Goal: Communication & Community: Answer question/provide support

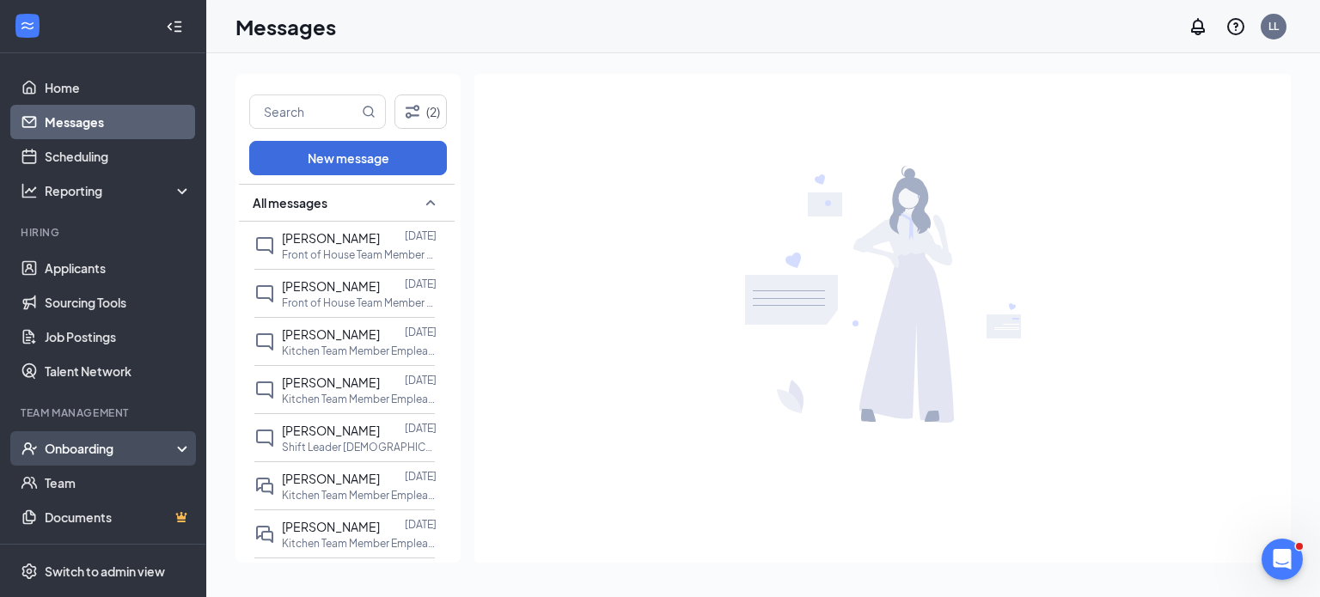
click at [94, 444] on div "Onboarding" at bounding box center [111, 448] width 132 height 17
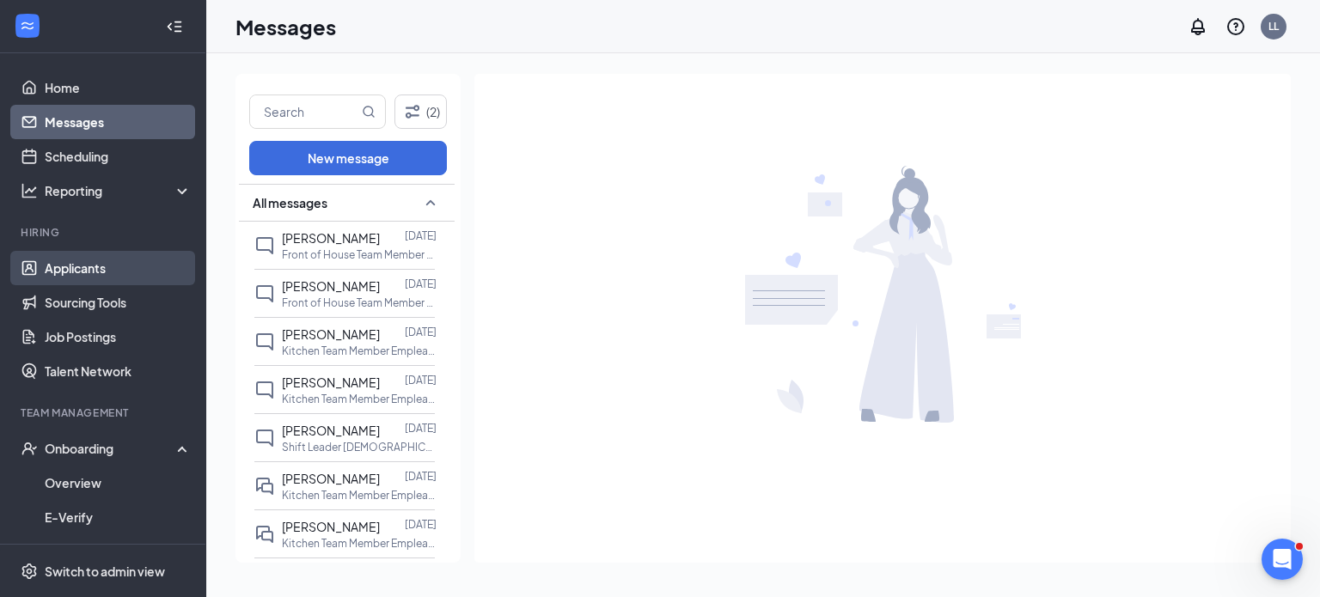
click at [47, 251] on link "Applicants" at bounding box center [118, 268] width 147 height 34
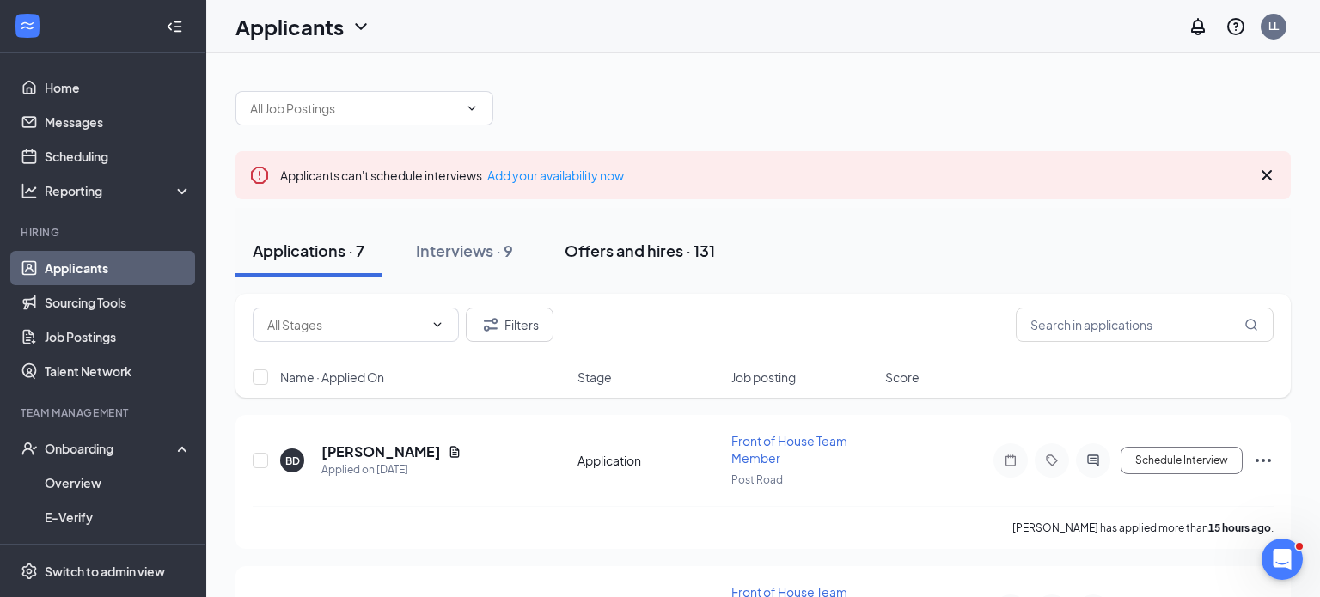
click at [675, 251] on div "Offers and hires · 131" at bounding box center [640, 250] width 150 height 21
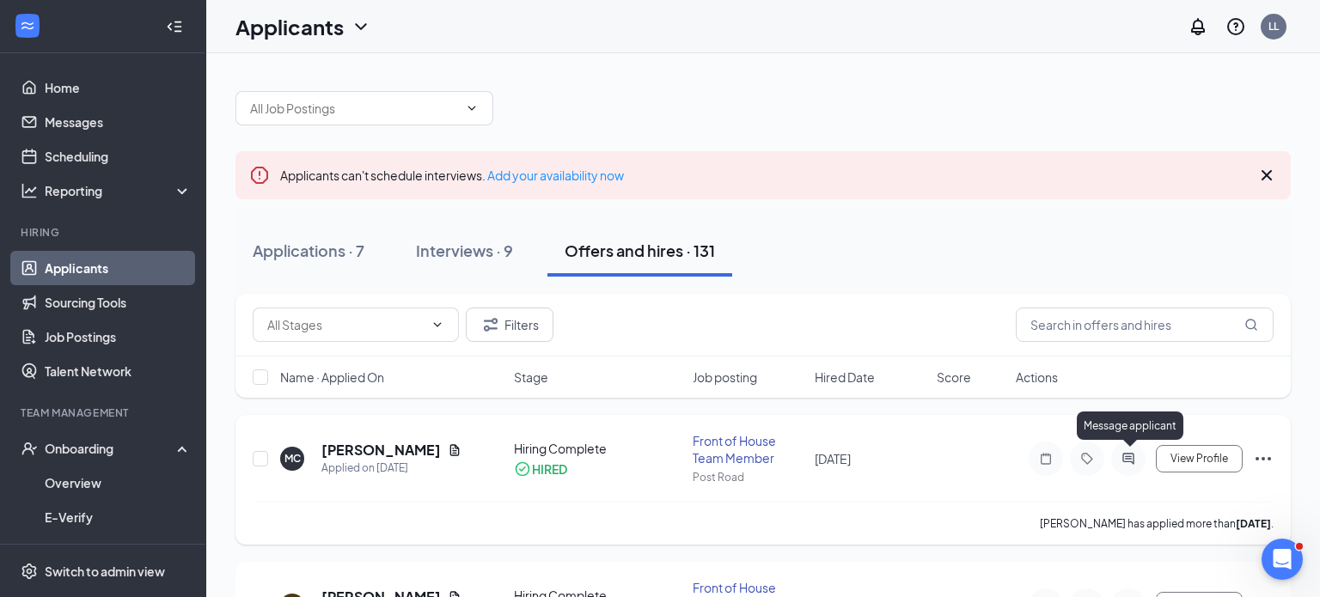
click at [1121, 458] on icon "ActiveChat" at bounding box center [1128, 459] width 21 height 14
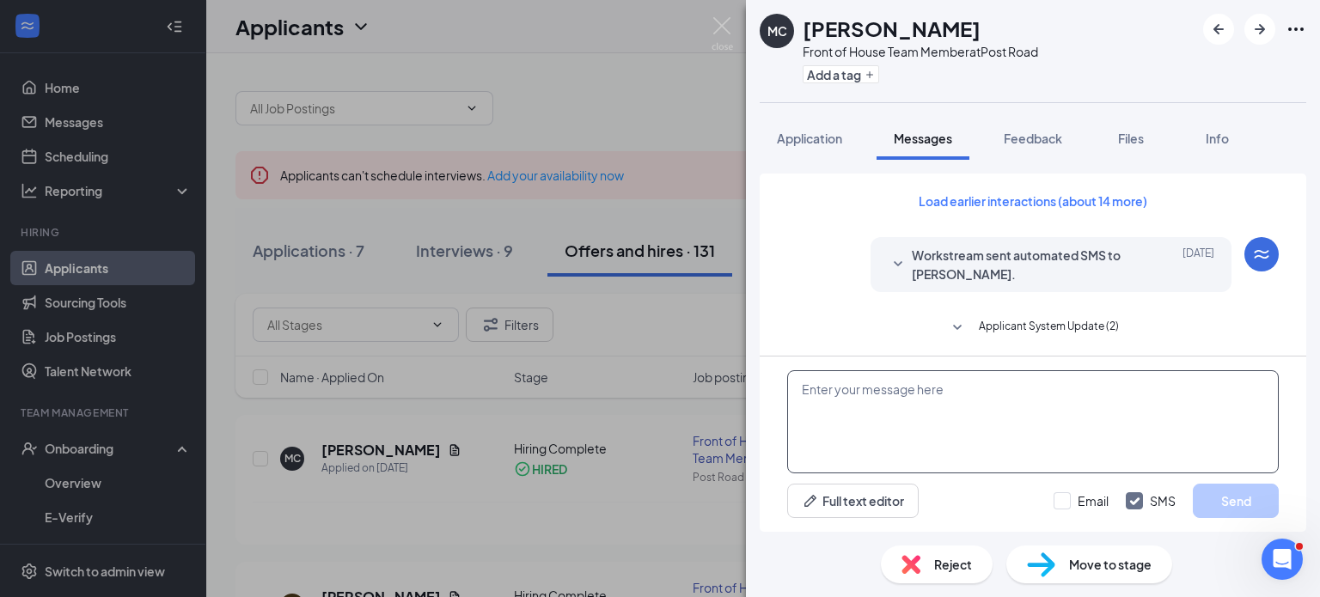
click at [848, 400] on textarea at bounding box center [1033, 421] width 492 height 103
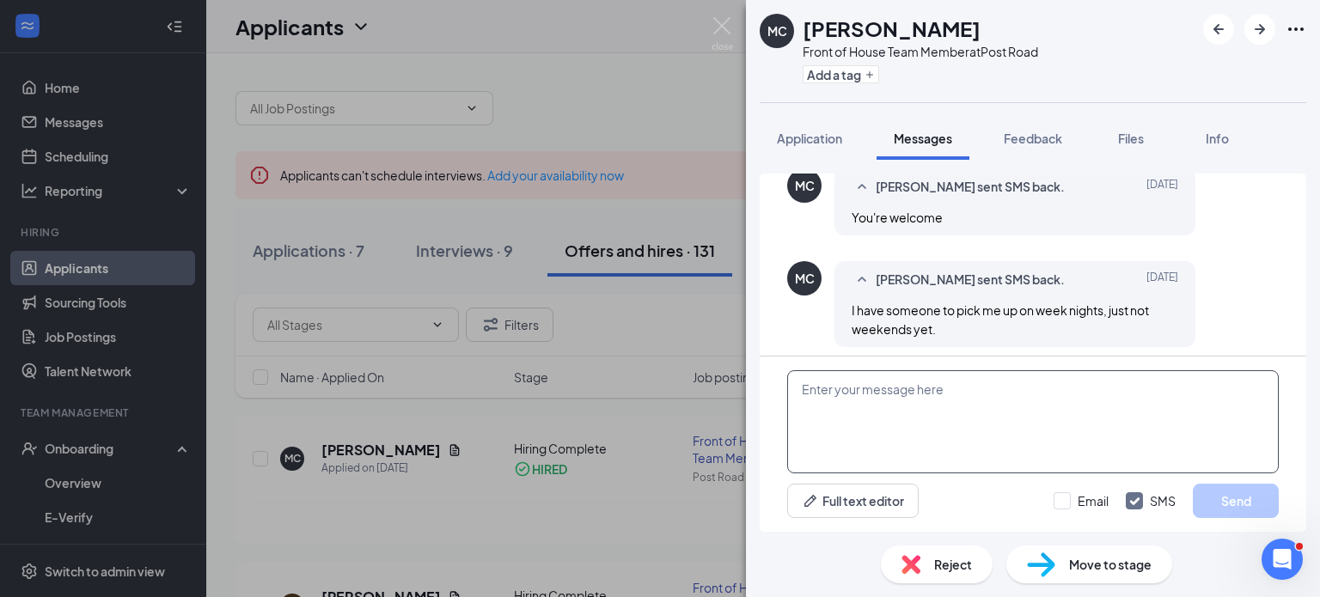
scroll to position [688, 0]
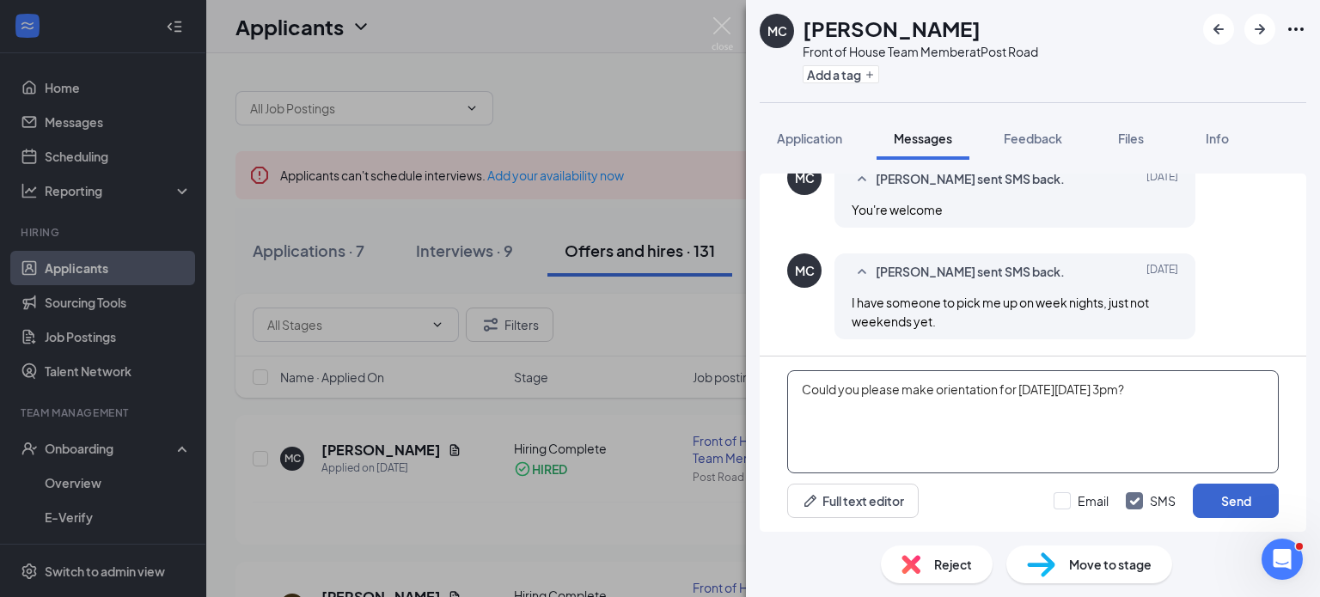
type textarea "Could you please make orientation for [DATE][DATE] 3pm?"
click at [1256, 501] on button "Send" at bounding box center [1236, 501] width 86 height 34
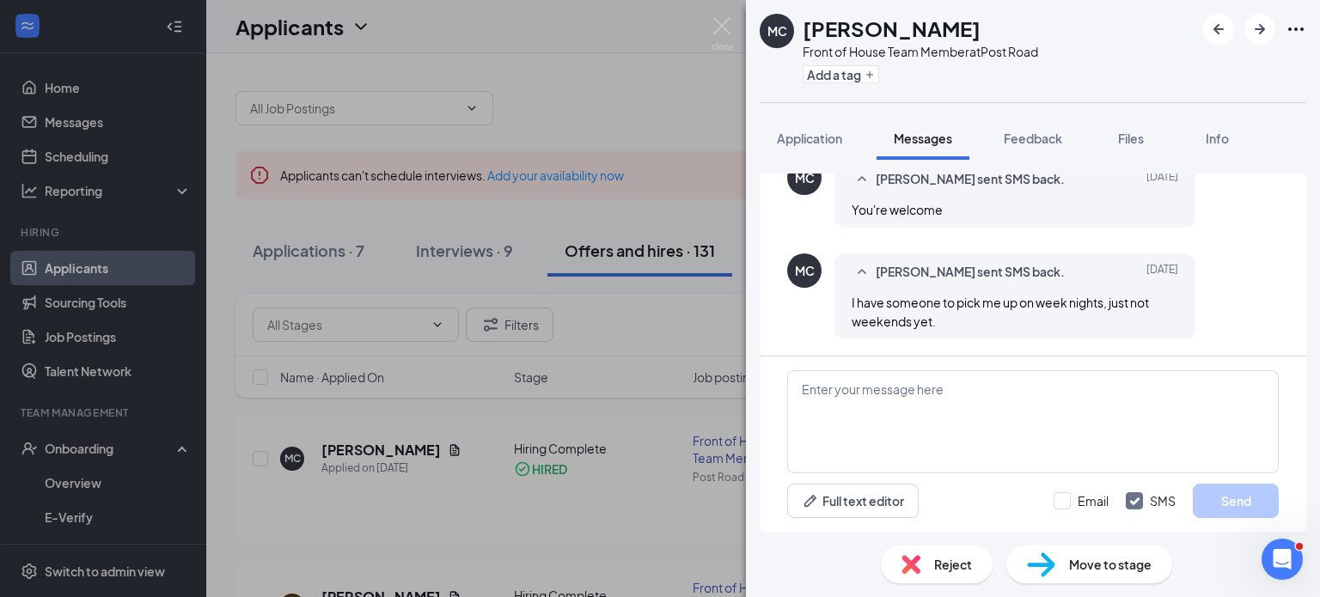
scroll to position [817, 0]
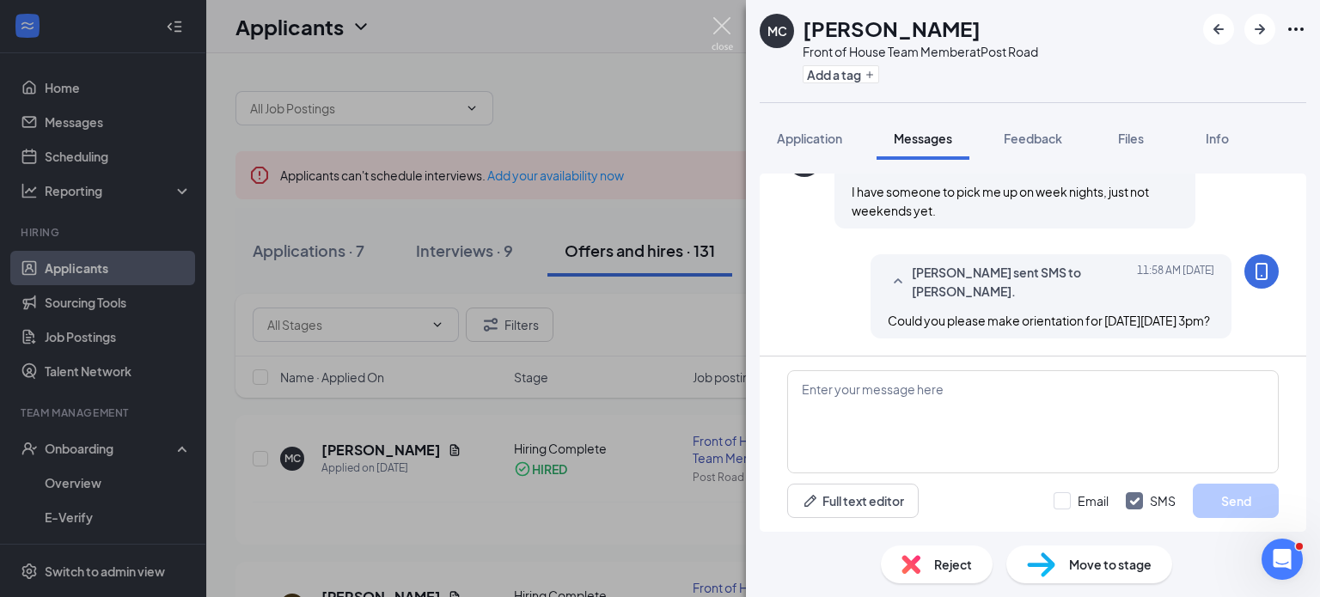
click at [716, 23] on img at bounding box center [722, 34] width 21 height 34
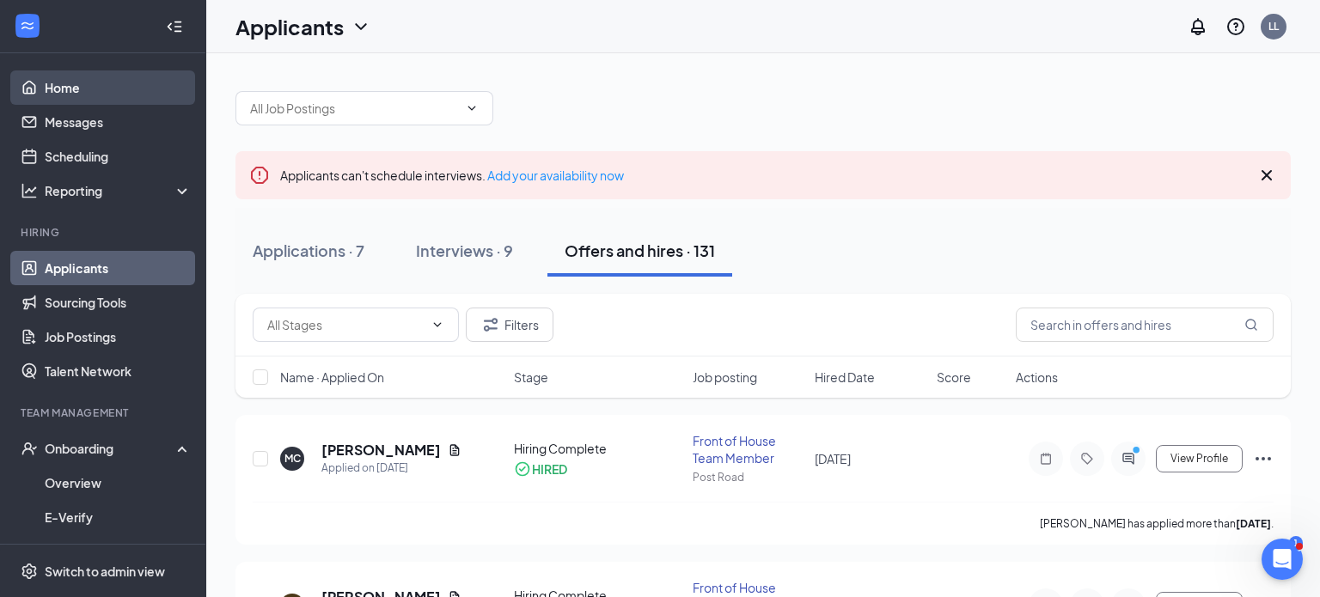
click at [81, 82] on link "Home" at bounding box center [118, 87] width 147 height 34
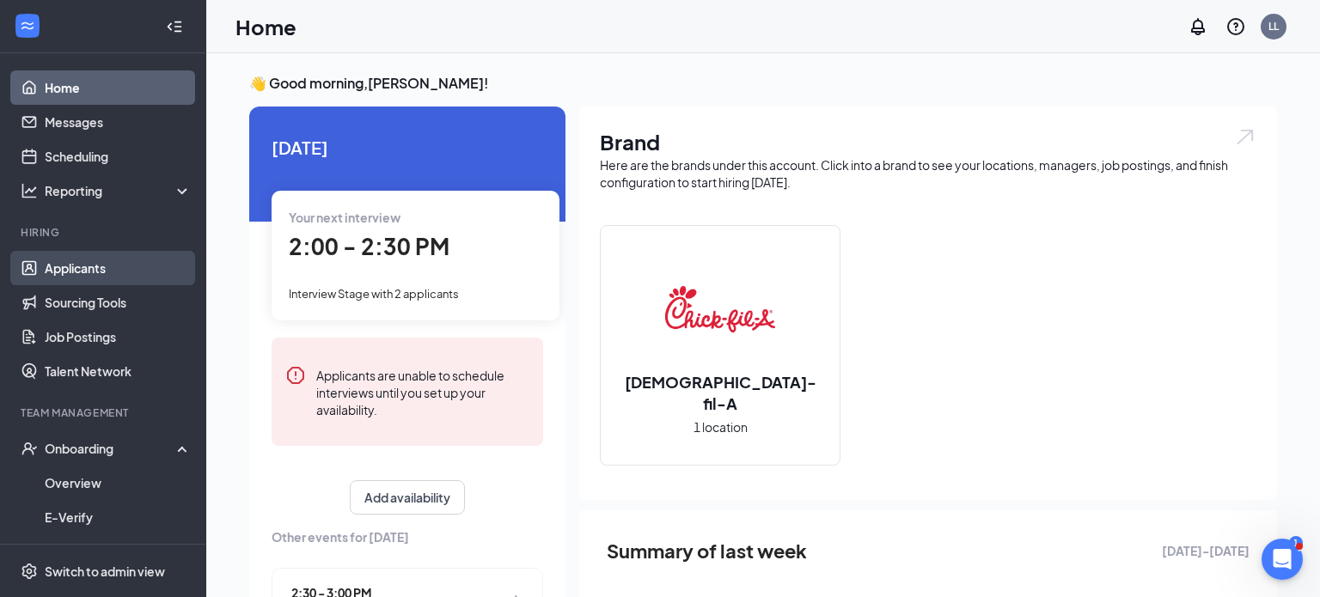
click at [76, 269] on link "Applicants" at bounding box center [118, 268] width 147 height 34
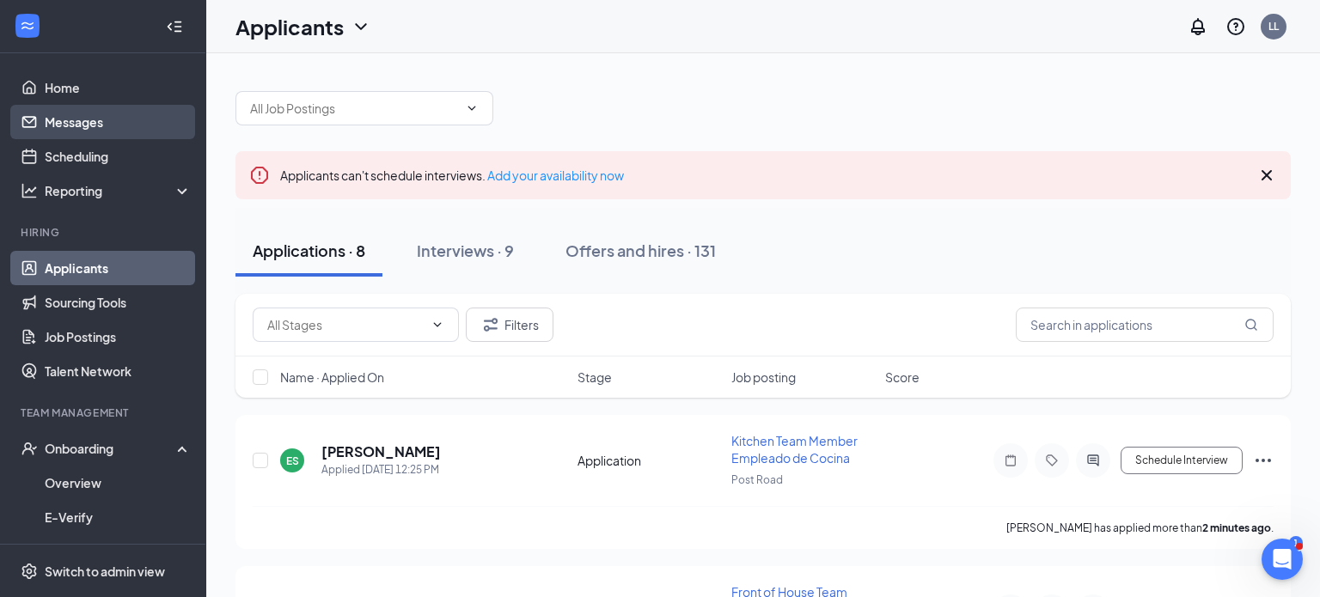
click at [63, 123] on link "Messages" at bounding box center [118, 122] width 147 height 34
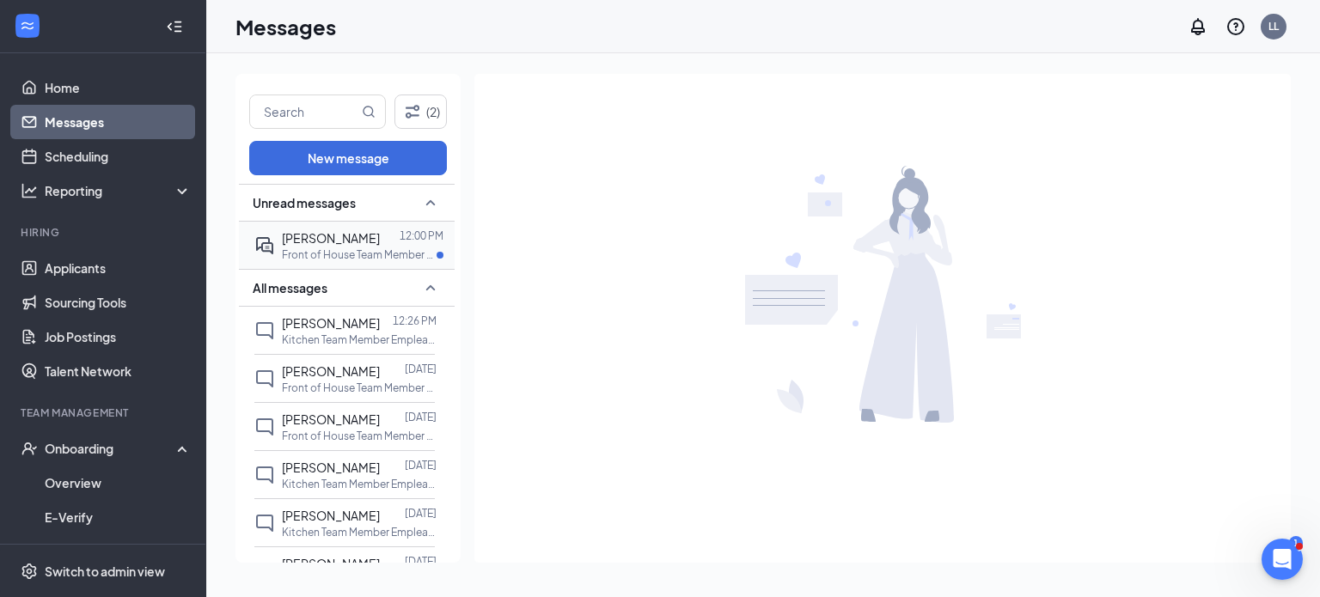
click at [339, 231] on span "[PERSON_NAME]" at bounding box center [331, 237] width 98 height 15
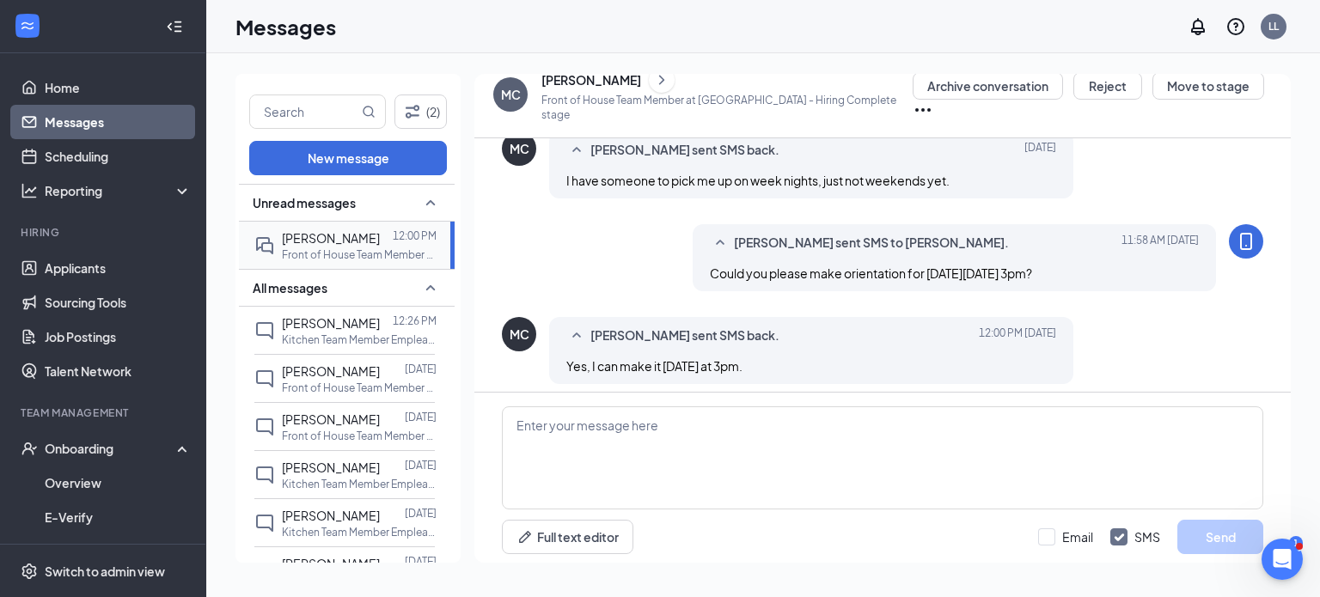
scroll to position [614, 0]
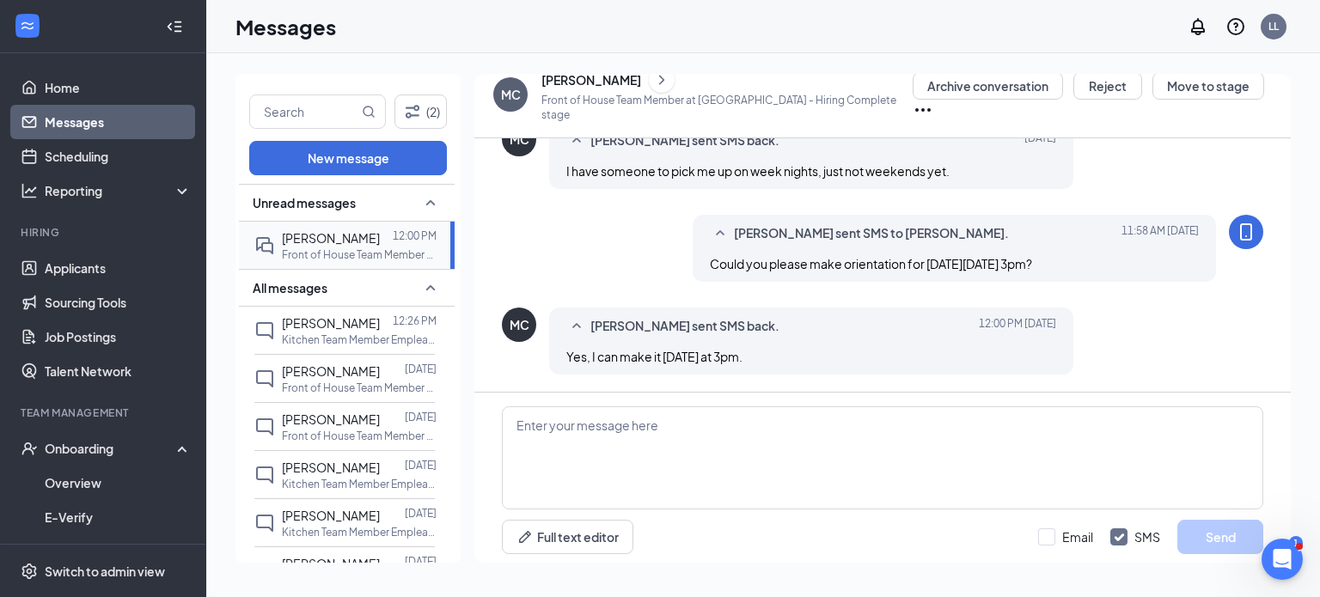
click at [339, 231] on span "[PERSON_NAME]" at bounding box center [331, 237] width 98 height 15
click at [779, 448] on textarea at bounding box center [882, 457] width 761 height 103
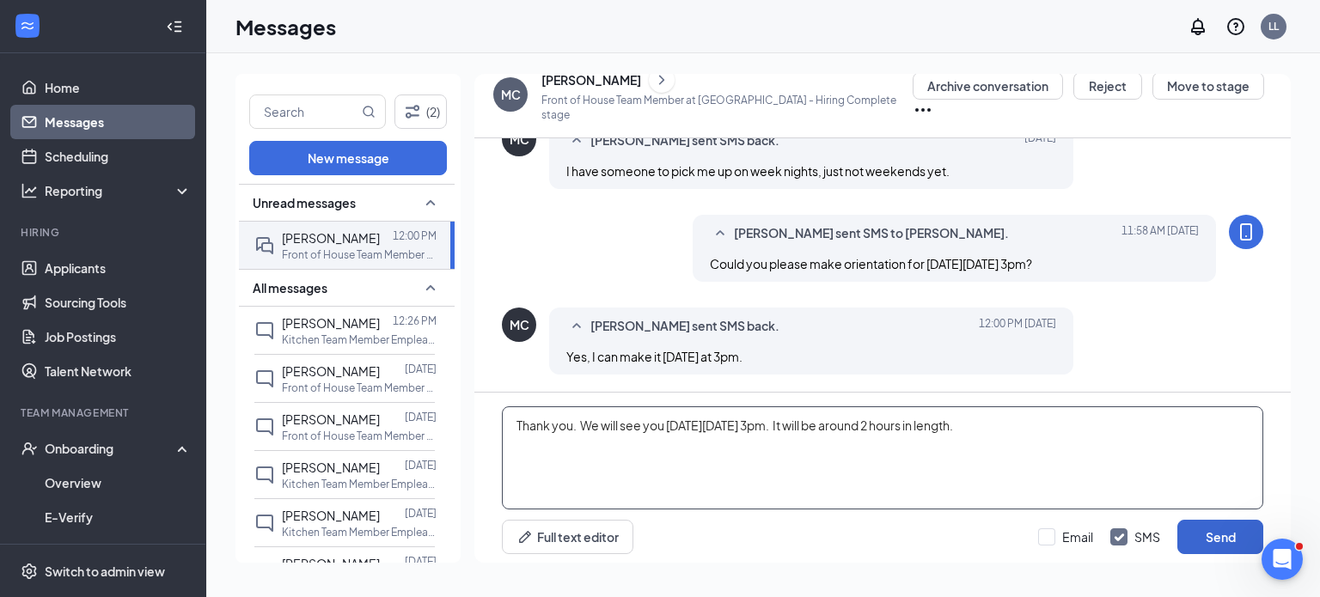
type textarea "Thank you. We will see you [DATE][DATE] 3pm. It will be around 2 hours in lengt…"
click at [1205, 538] on button "Send" at bounding box center [1220, 537] width 86 height 34
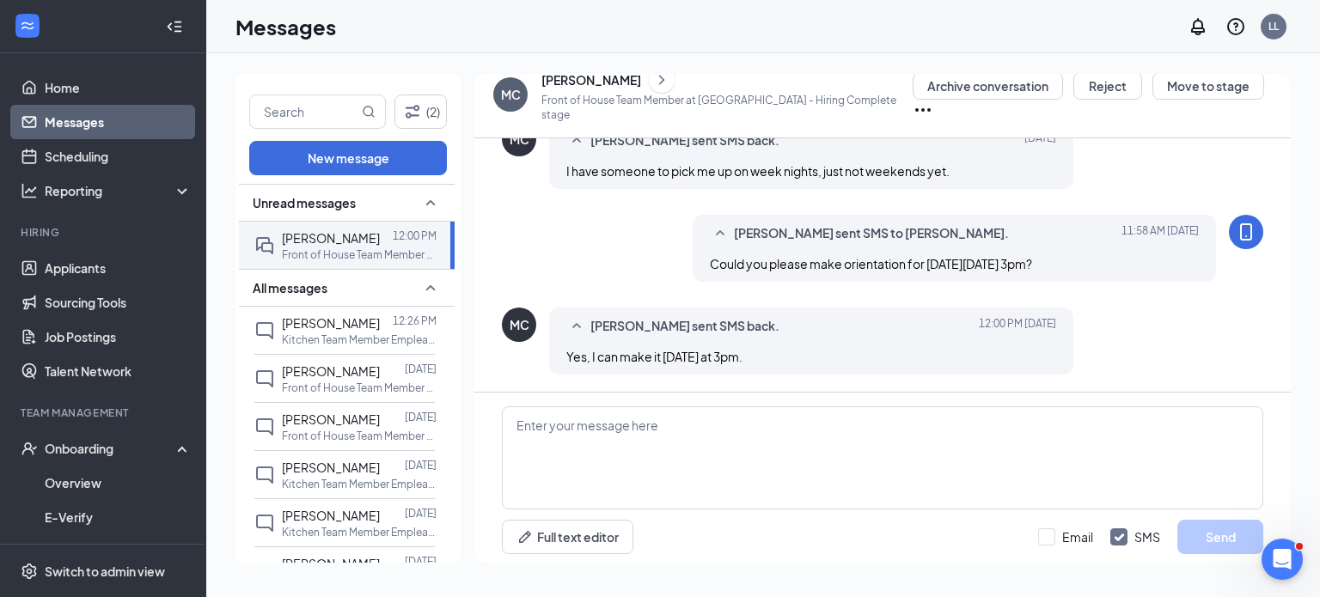
scroll to position [725, 0]
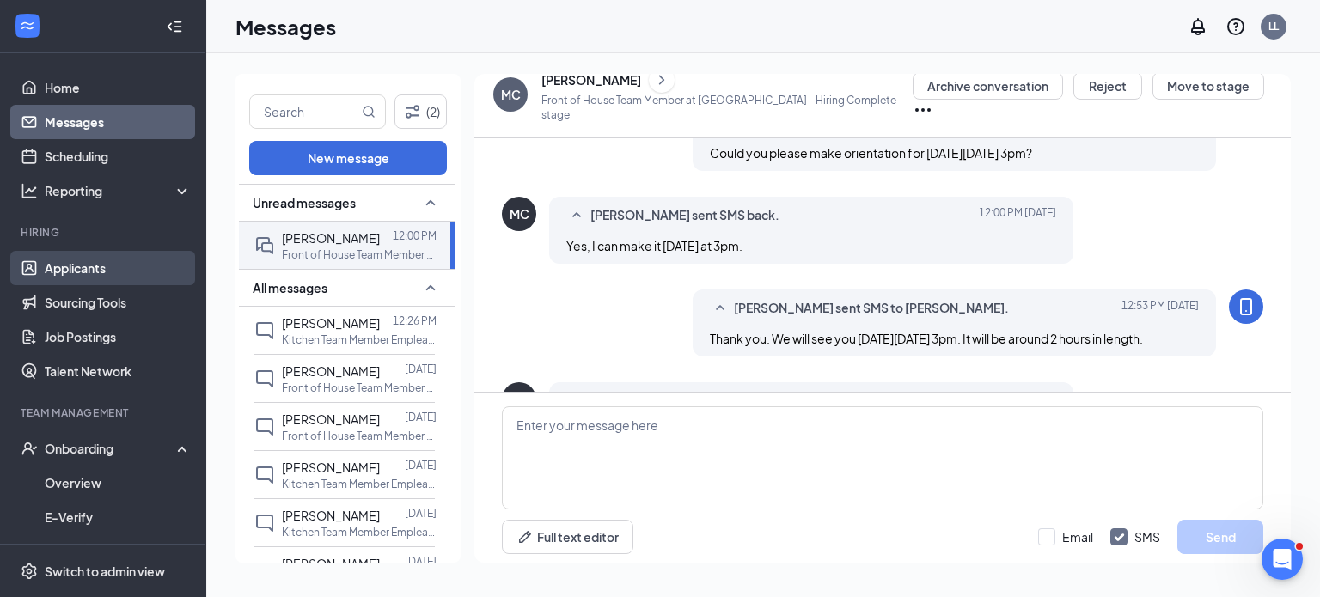
click at [103, 257] on link "Applicants" at bounding box center [118, 268] width 147 height 34
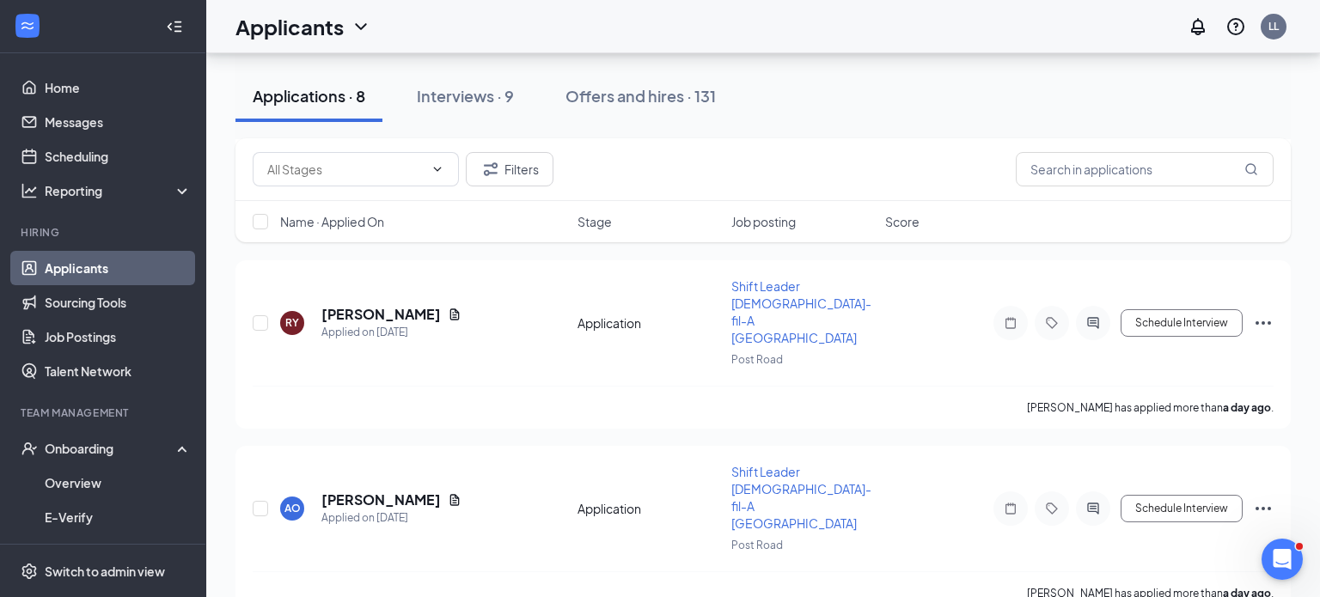
scroll to position [764, 0]
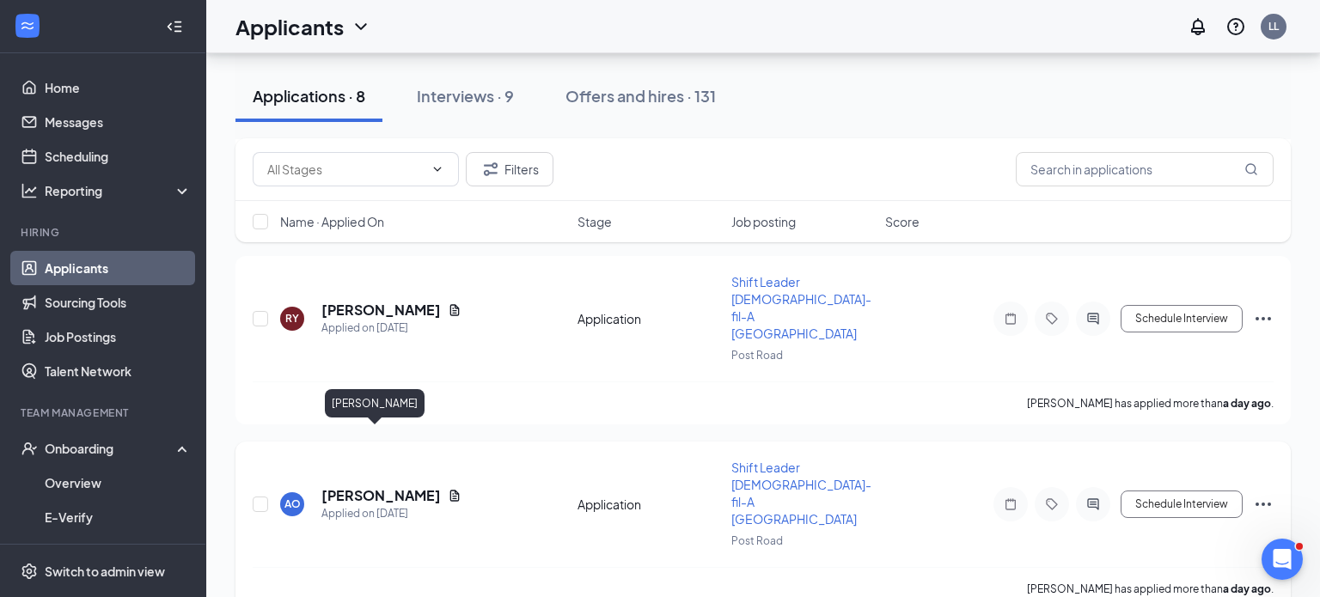
click at [367, 486] on h5 "[PERSON_NAME]" at bounding box center [380, 495] width 119 height 19
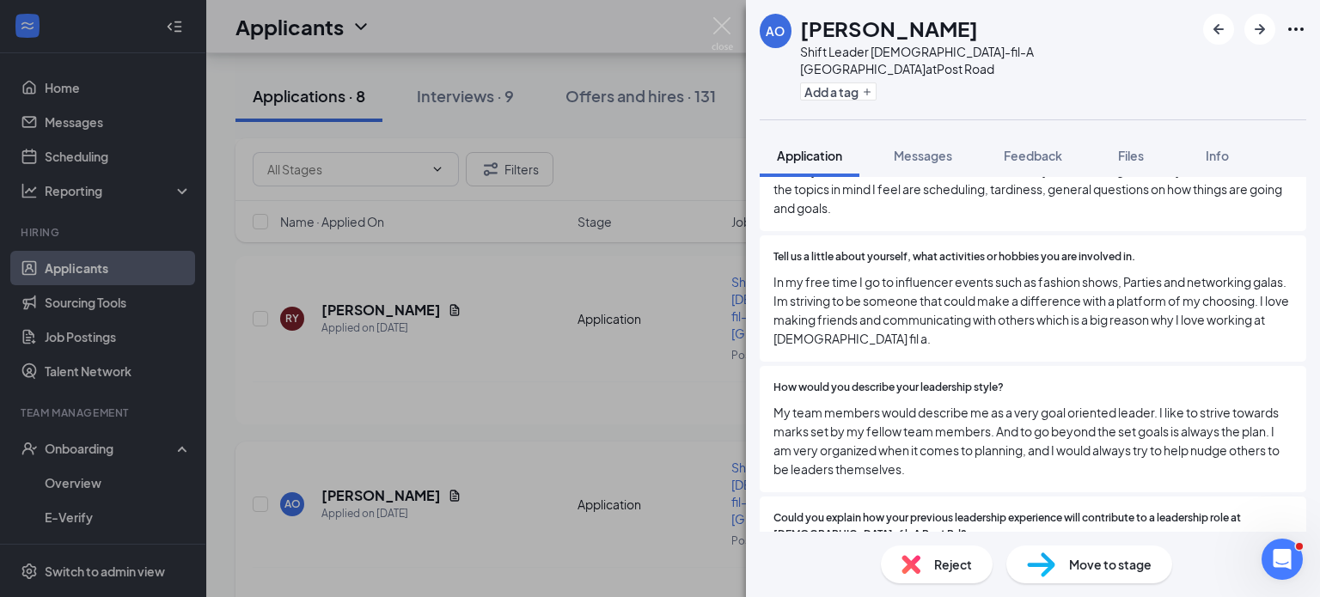
scroll to position [718, 0]
click at [1209, 33] on icon "ArrowLeftNew" at bounding box center [1218, 29] width 21 height 21
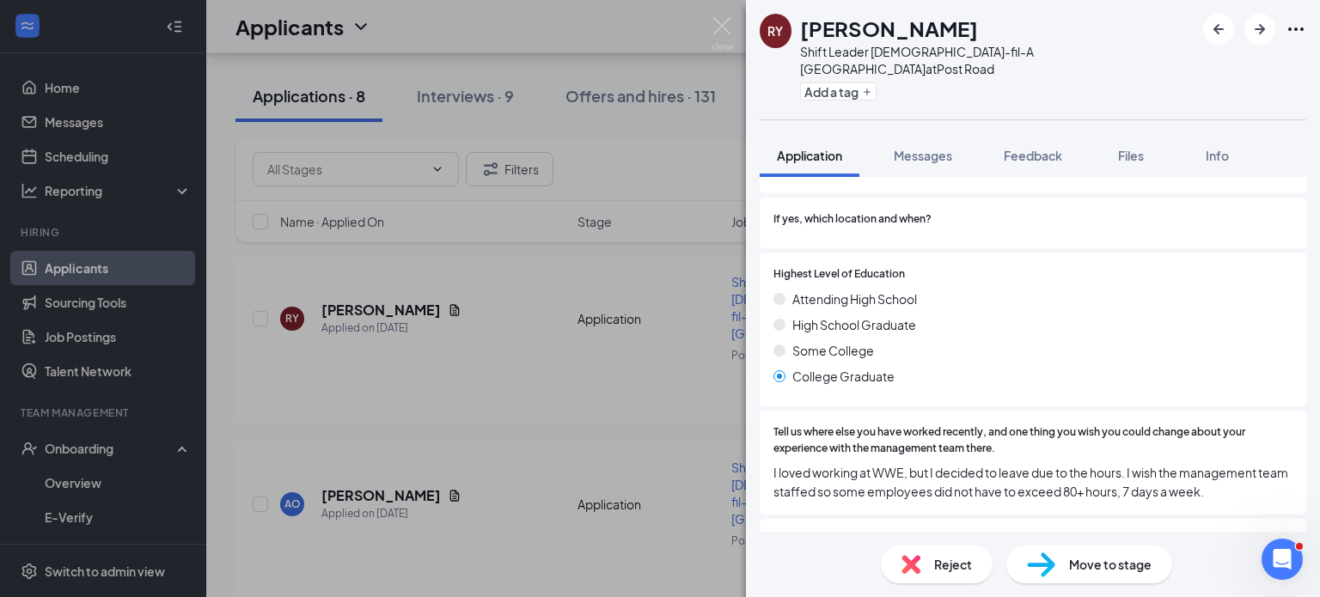
click at [1275, 425] on span "Tell us where else you have worked recently, and one thing you wish you could c…" at bounding box center [1032, 441] width 519 height 33
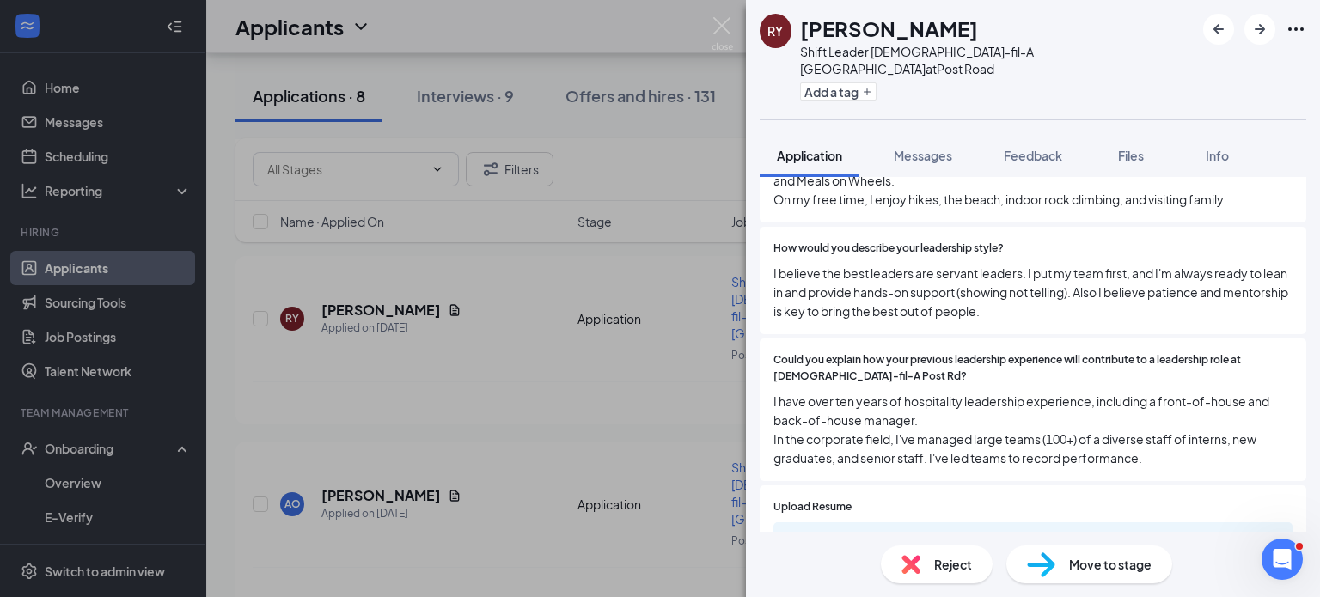
scroll to position [772, 0]
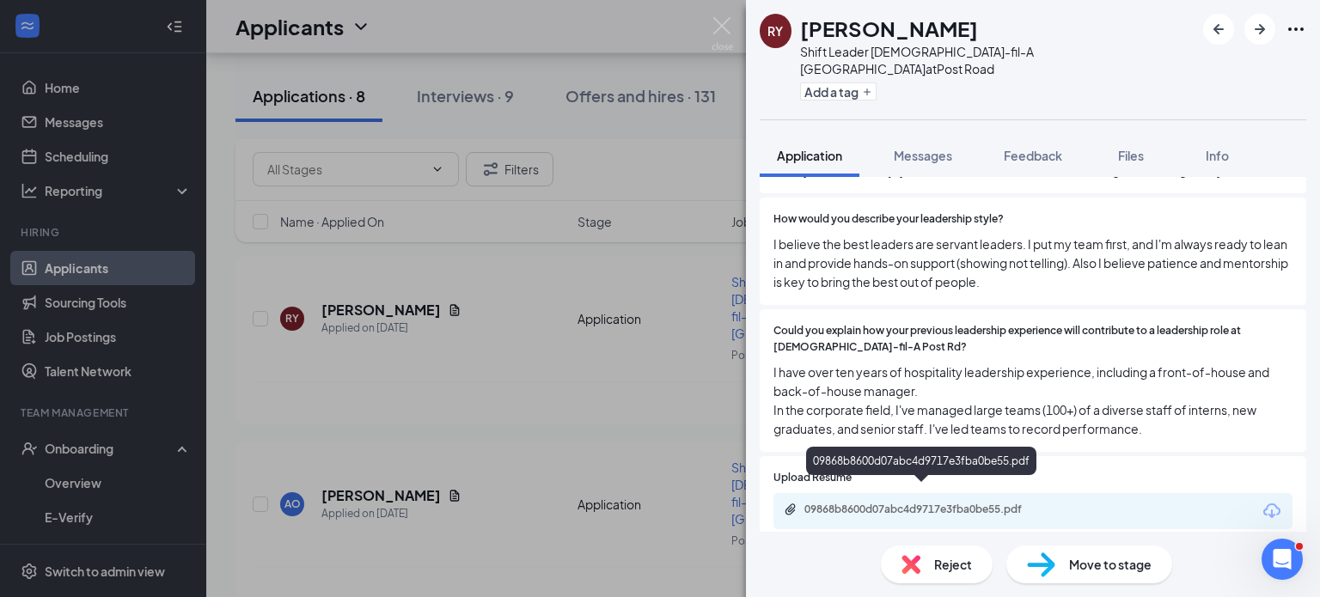
click at [973, 503] on div "09868b8600d07abc4d9717e3fba0be55.pdf" at bounding box center [924, 510] width 241 height 14
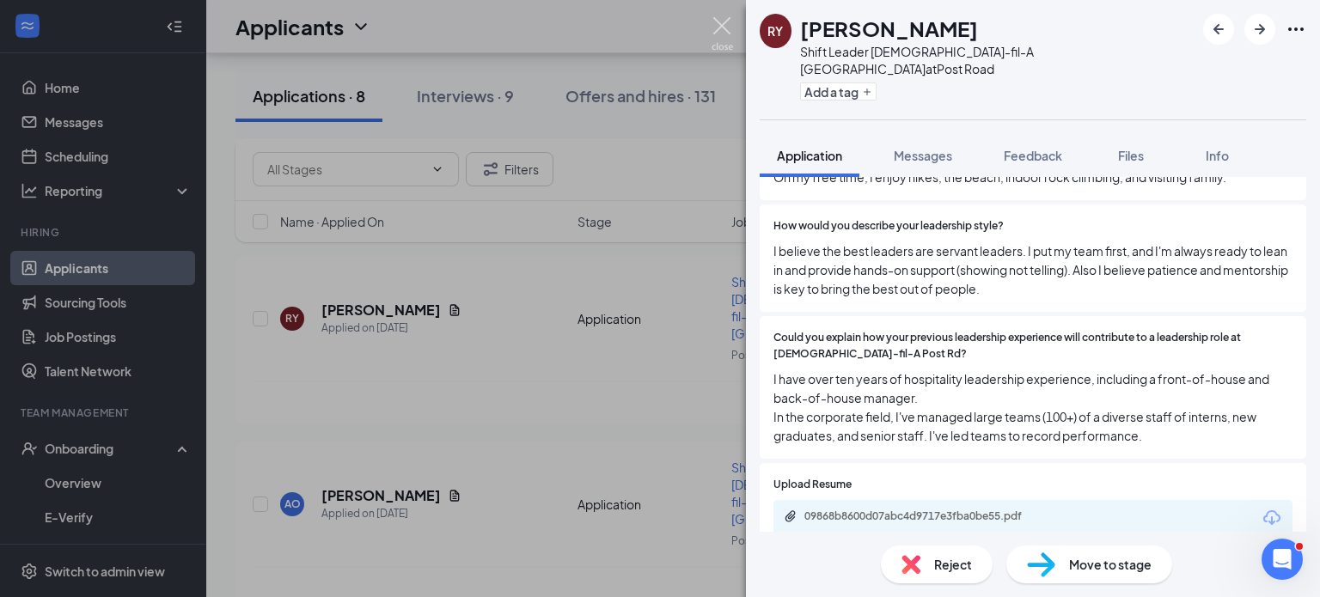
click at [725, 29] on img at bounding box center [722, 34] width 21 height 34
